Goal: Information Seeking & Learning: Learn about a topic

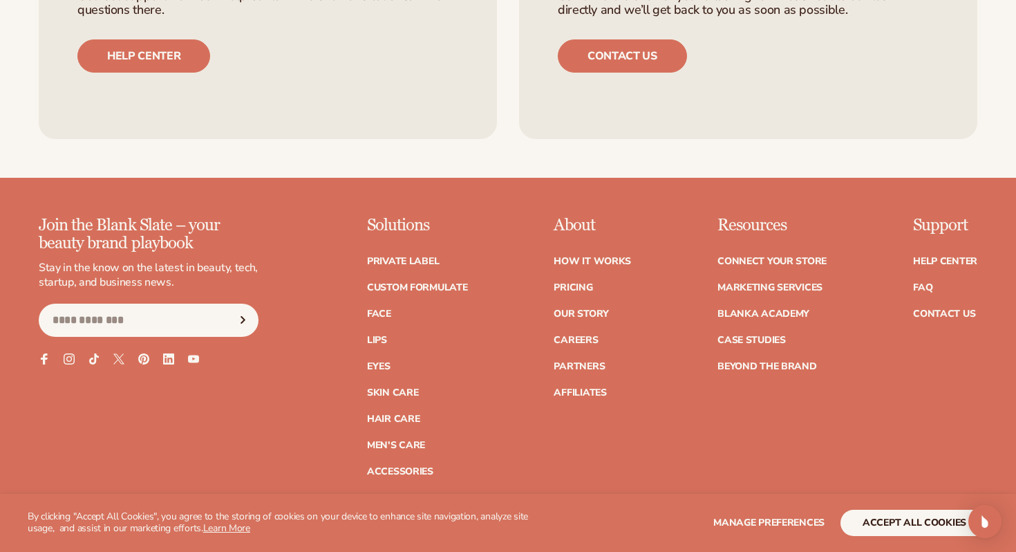
scroll to position [2238, 0]
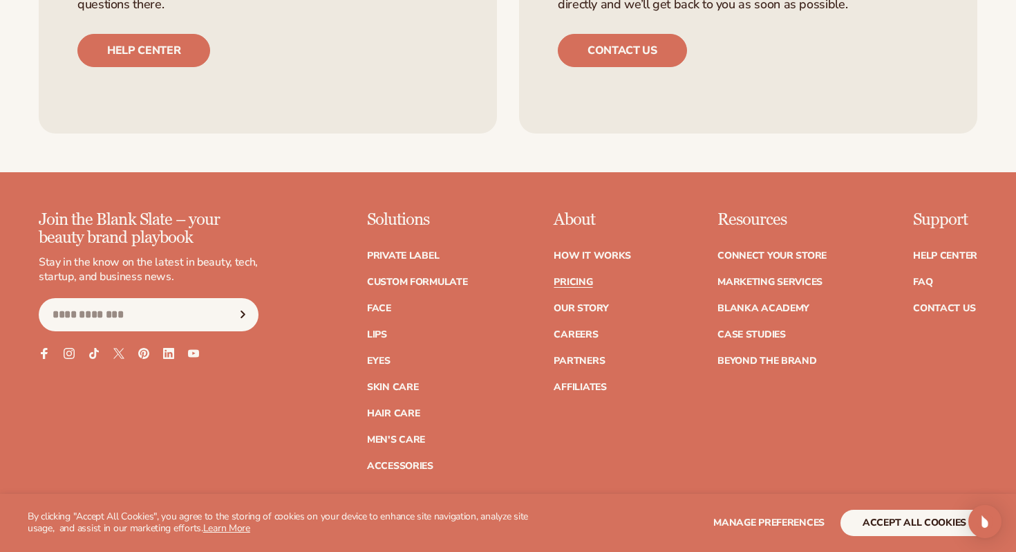
click at [586, 277] on link "Pricing" at bounding box center [573, 282] width 39 height 10
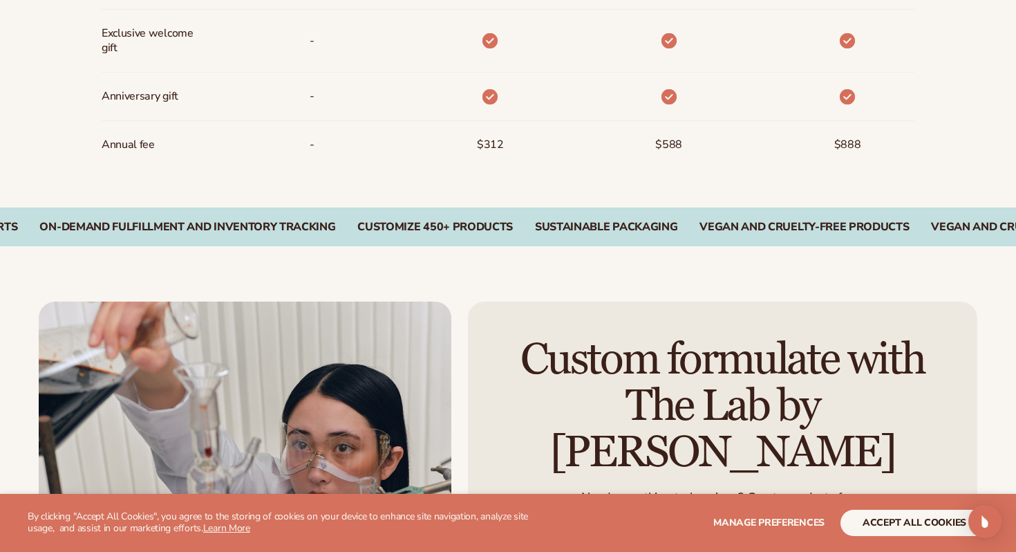
scroll to position [1244, 0]
